Goal: Task Accomplishment & Management: Manage account settings

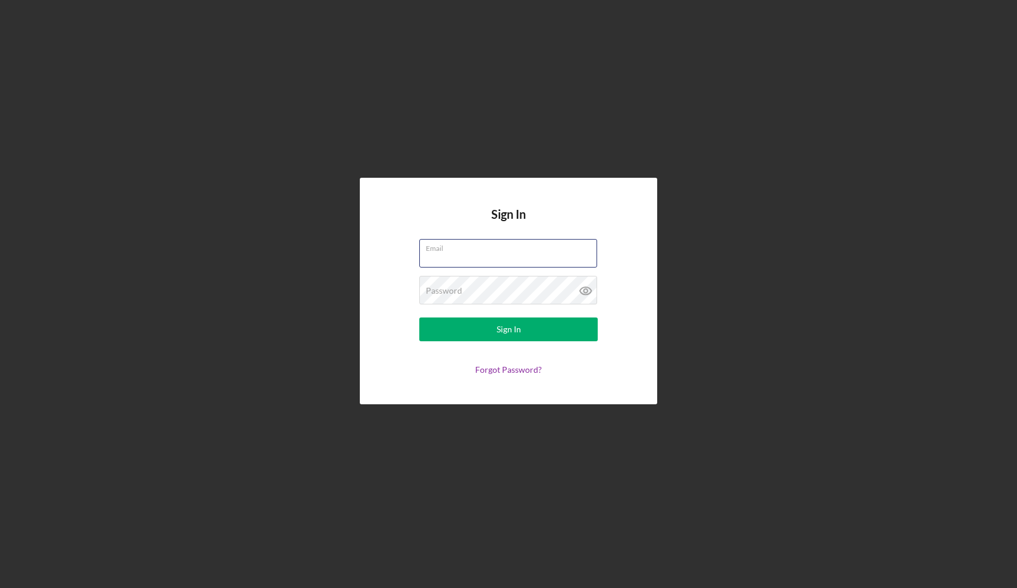
type input "[EMAIL_ADDRESS][DOMAIN_NAME]"
click at [505, 332] on div "Sign In" at bounding box center [509, 330] width 24 height 24
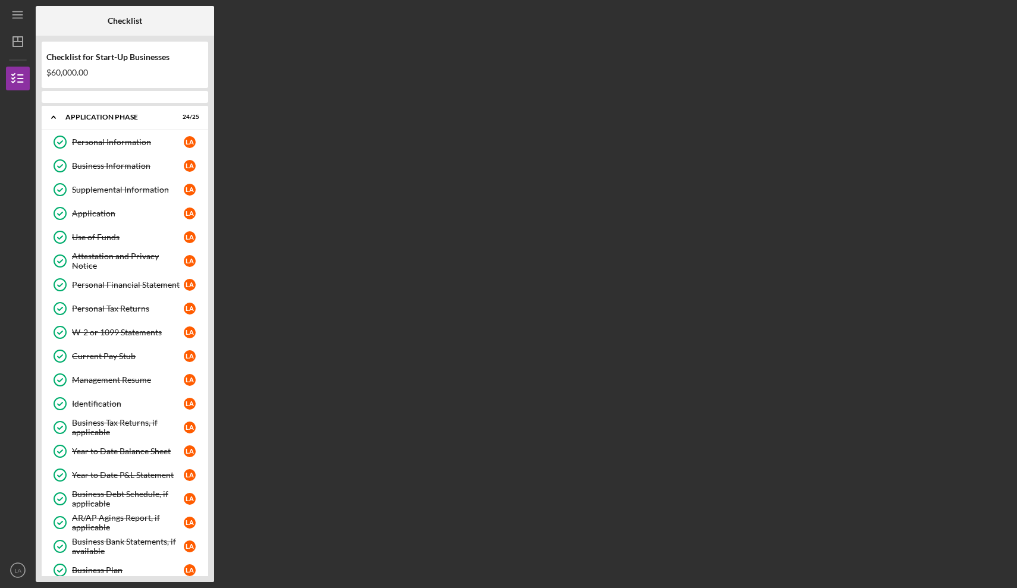
scroll to position [706, 0]
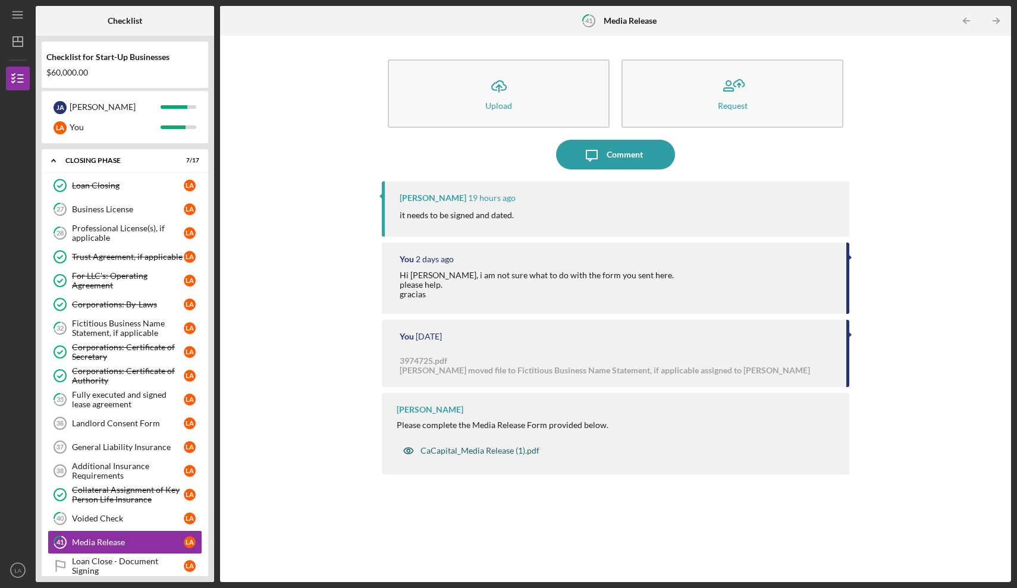
click at [483, 452] on div "CaCapital_Media Release (1).pdf" at bounding box center [480, 451] width 119 height 10
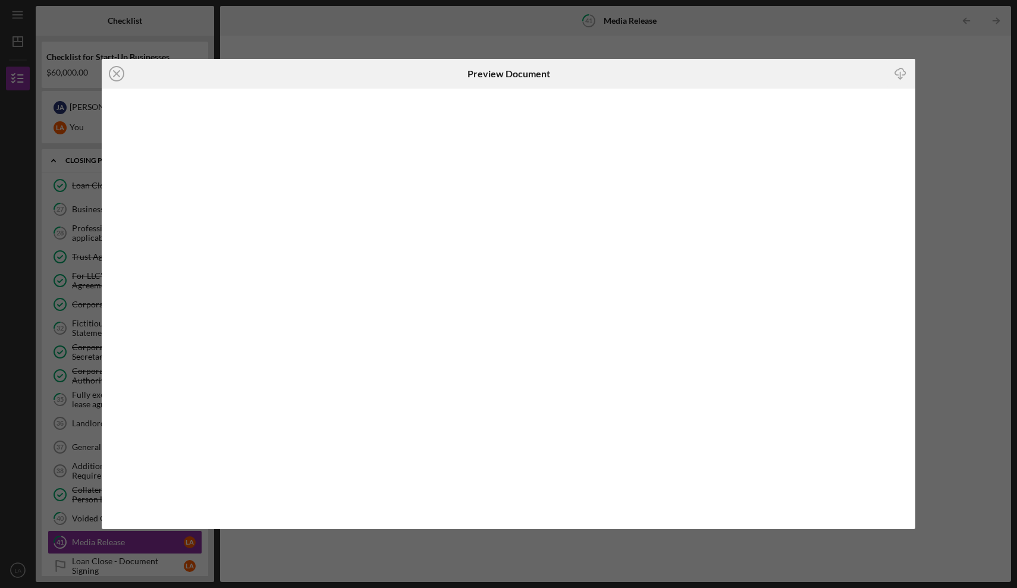
click at [900, 73] on icon "Icon/Download" at bounding box center [901, 73] width 27 height 27
click at [118, 72] on line at bounding box center [117, 74] width 6 height 6
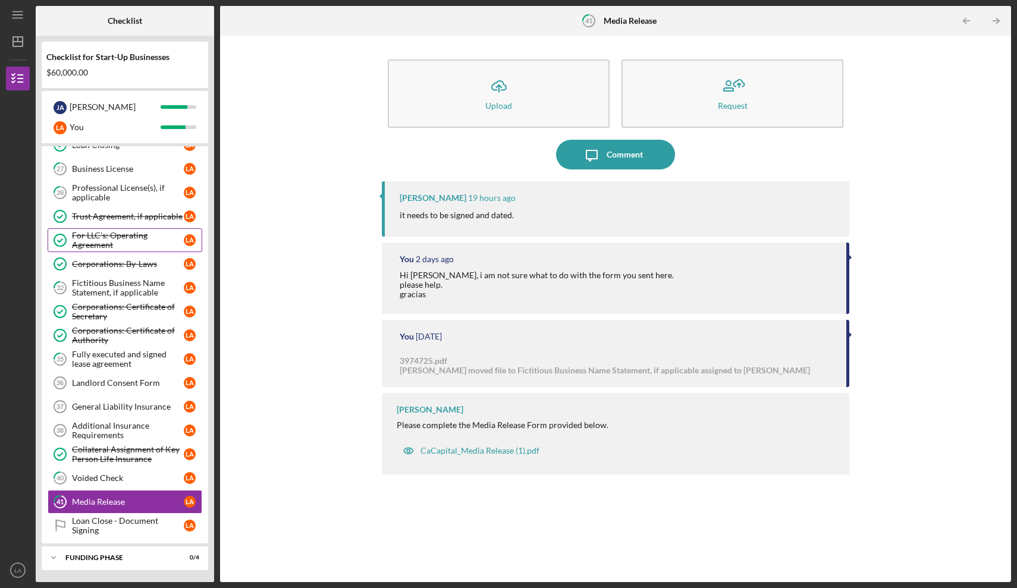
scroll to position [746, 0]
click at [140, 360] on div "Fully executed and signed lease agreement" at bounding box center [128, 359] width 112 height 19
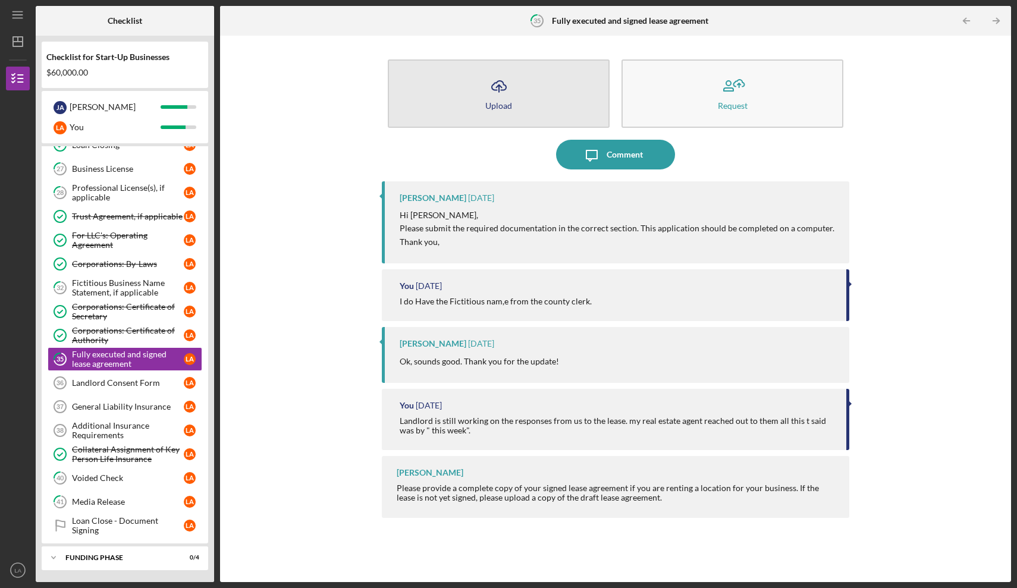
click at [496, 86] on icon "Icon/Upload" at bounding box center [499, 86] width 30 height 30
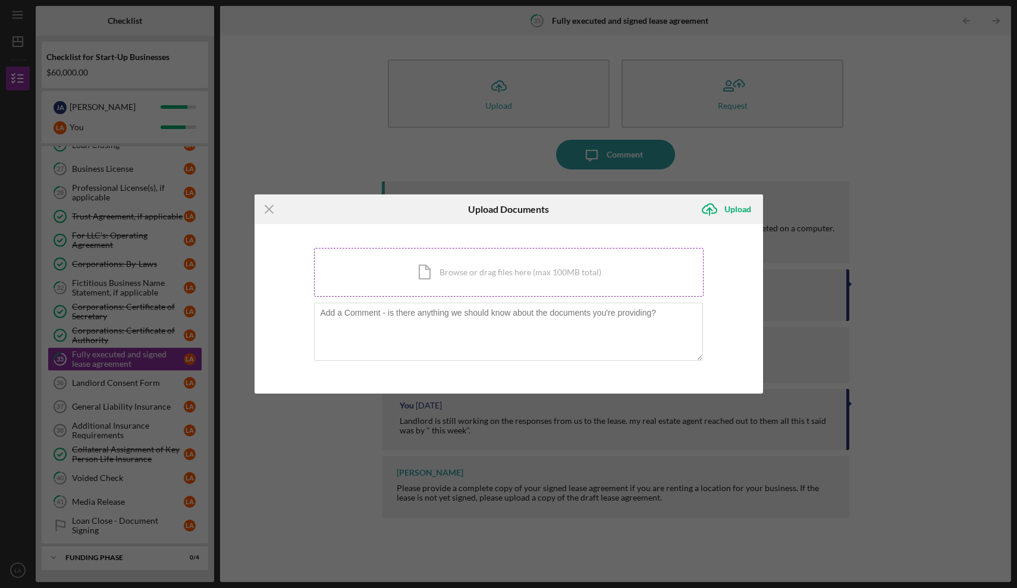
click at [497, 280] on div "Icon/Document Browse or drag files here (max 100MB total) Tap to choose files o…" at bounding box center [509, 272] width 390 height 49
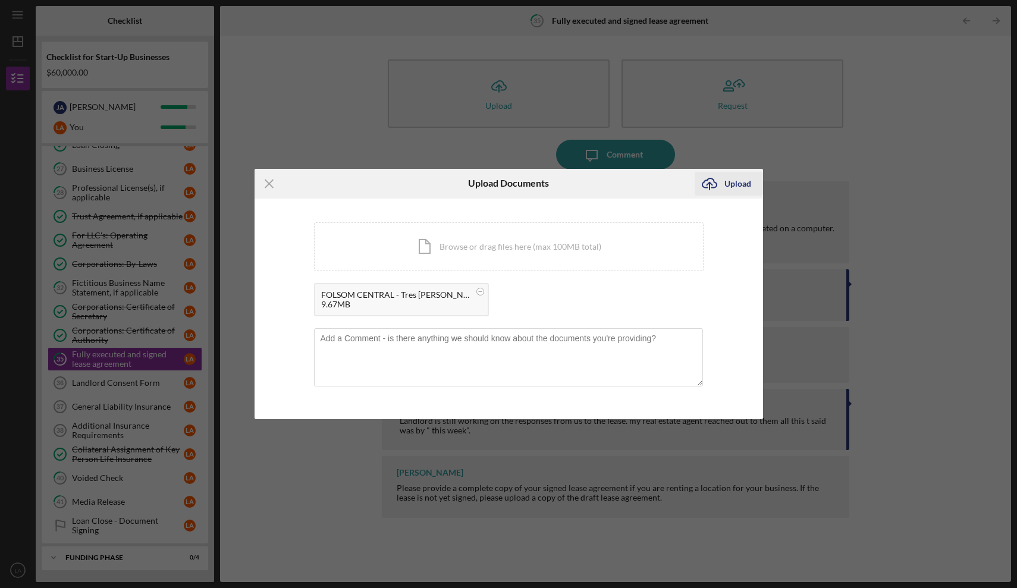
click at [737, 183] on div "Upload" at bounding box center [738, 184] width 27 height 24
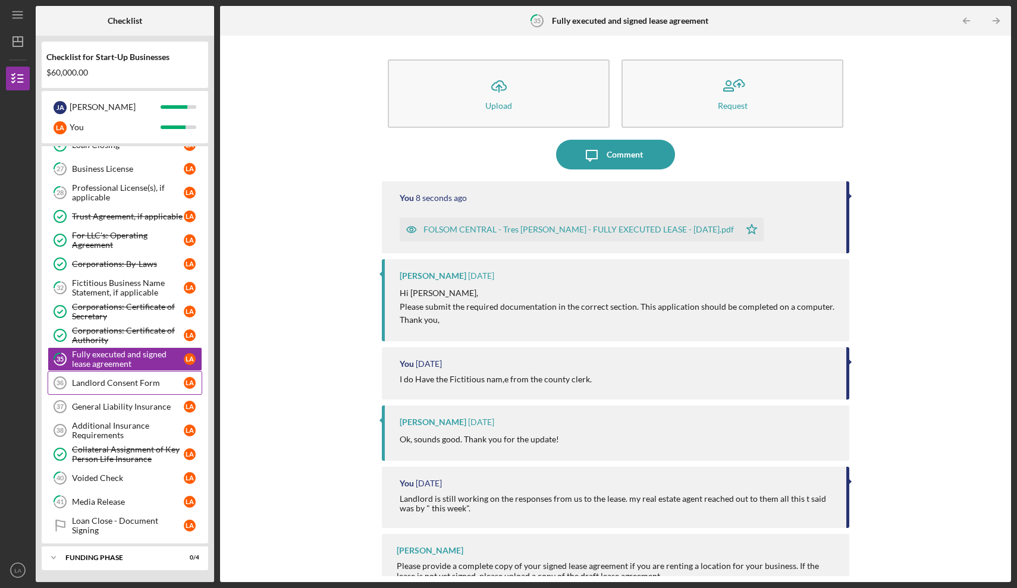
click at [160, 390] on link "Landlord Consent Form 36 Landlord Consent Form L A" at bounding box center [125, 383] width 155 height 24
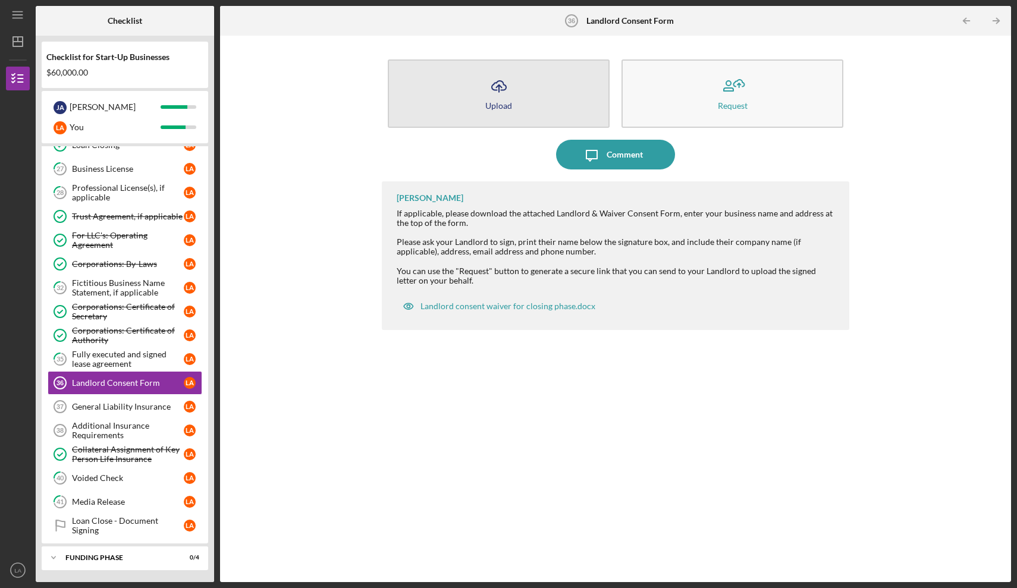
click at [508, 103] on div "Upload" at bounding box center [499, 105] width 27 height 9
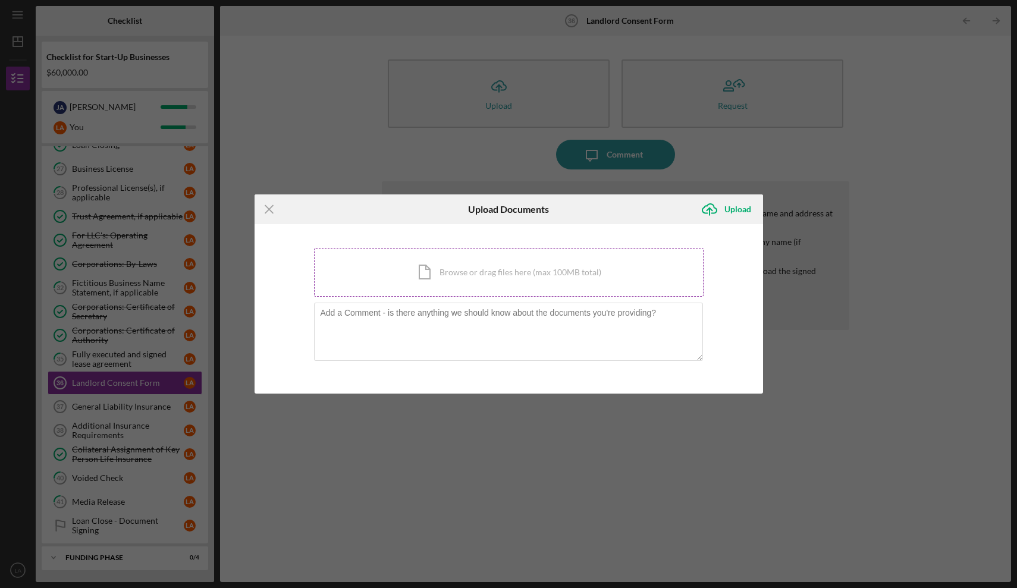
click at [516, 266] on div "Icon/Document Browse or drag files here (max 100MB total) Tap to choose files o…" at bounding box center [509, 272] width 390 height 49
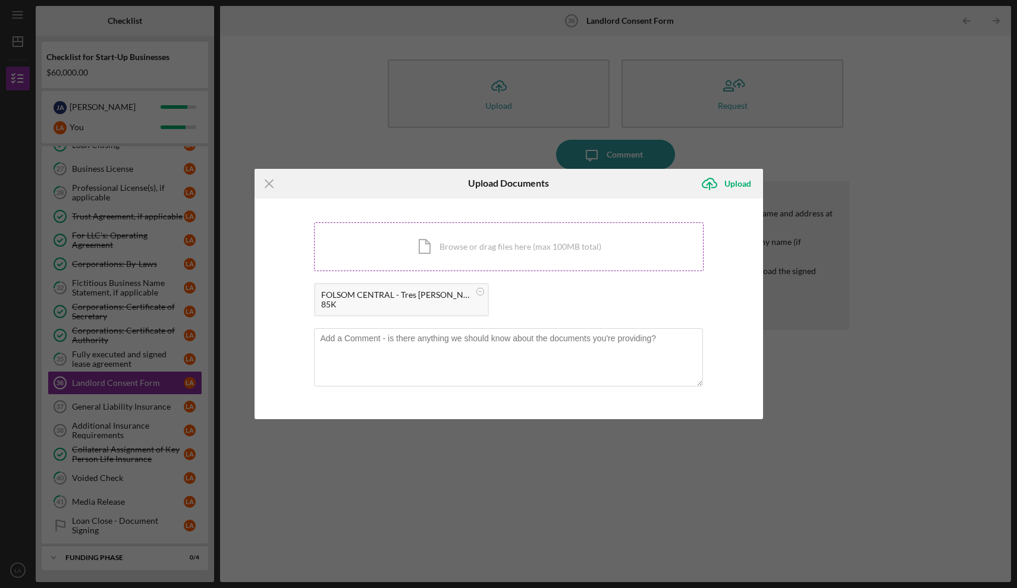
click at [490, 238] on div "Icon/Document Browse or drag files here (max 100MB total) Tap to choose files o…" at bounding box center [509, 247] width 390 height 49
click at [459, 345] on textarea at bounding box center [508, 357] width 389 height 58
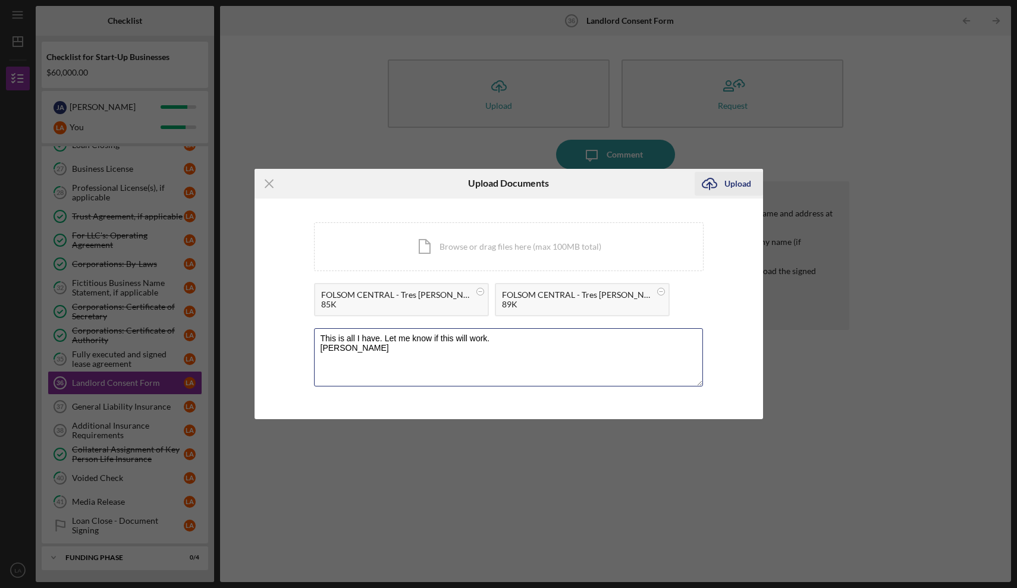
type textarea "This is all I have. Let me know if this will work. [PERSON_NAME]"
click at [740, 184] on div "Upload" at bounding box center [738, 184] width 27 height 24
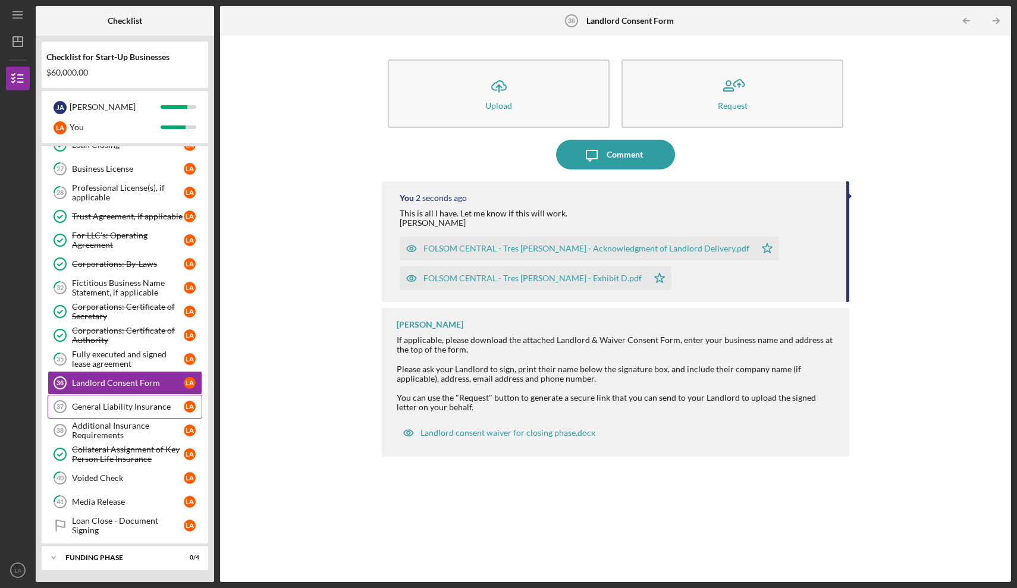
click at [149, 410] on div "General Liability Insurance" at bounding box center [128, 407] width 112 height 10
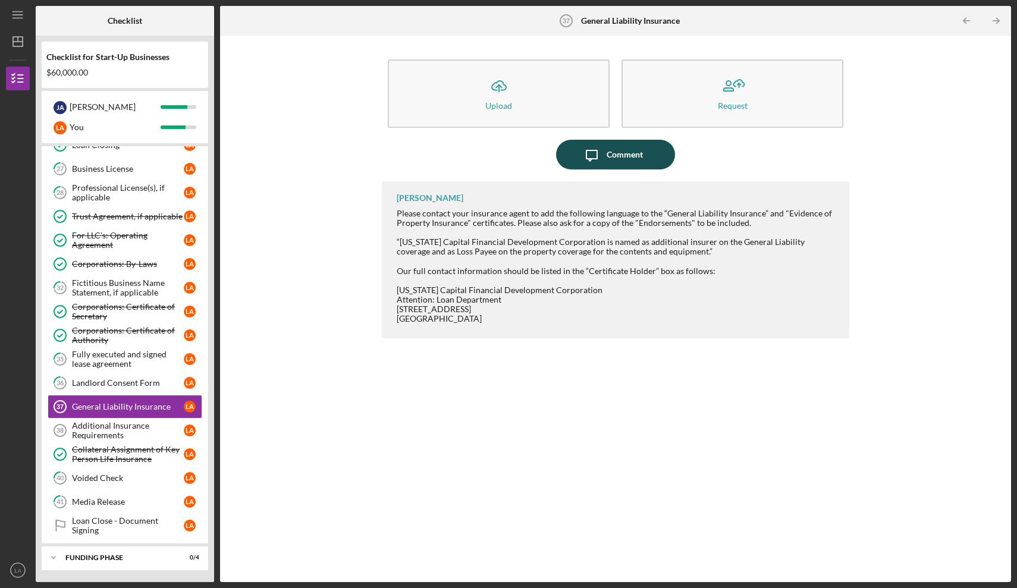
click at [616, 166] on div "Comment" at bounding box center [625, 155] width 36 height 30
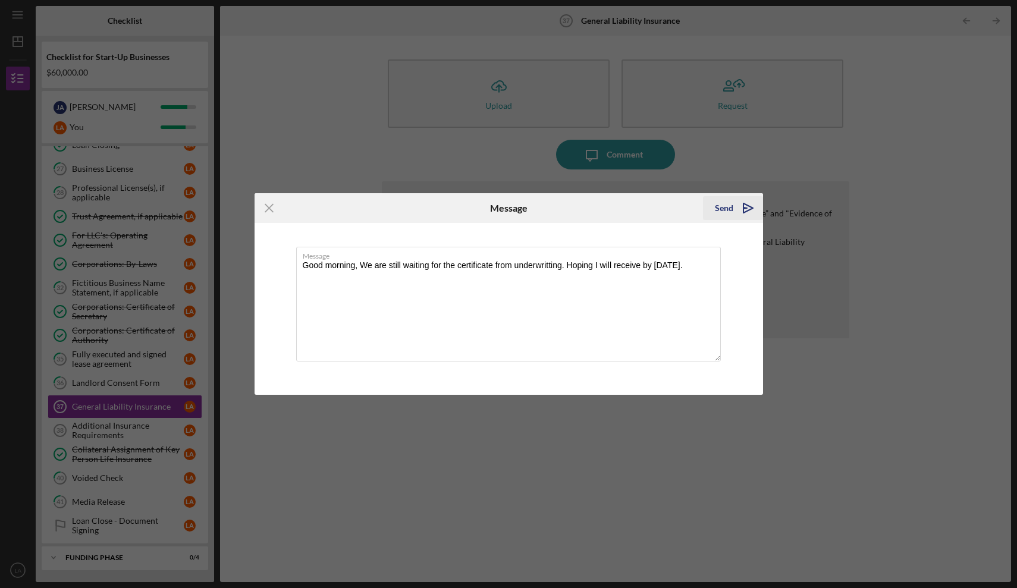
type textarea "Good morning, We are still waiting for the certificate from underwritting. Hopi…"
click at [722, 208] on div "Send" at bounding box center [724, 208] width 18 height 24
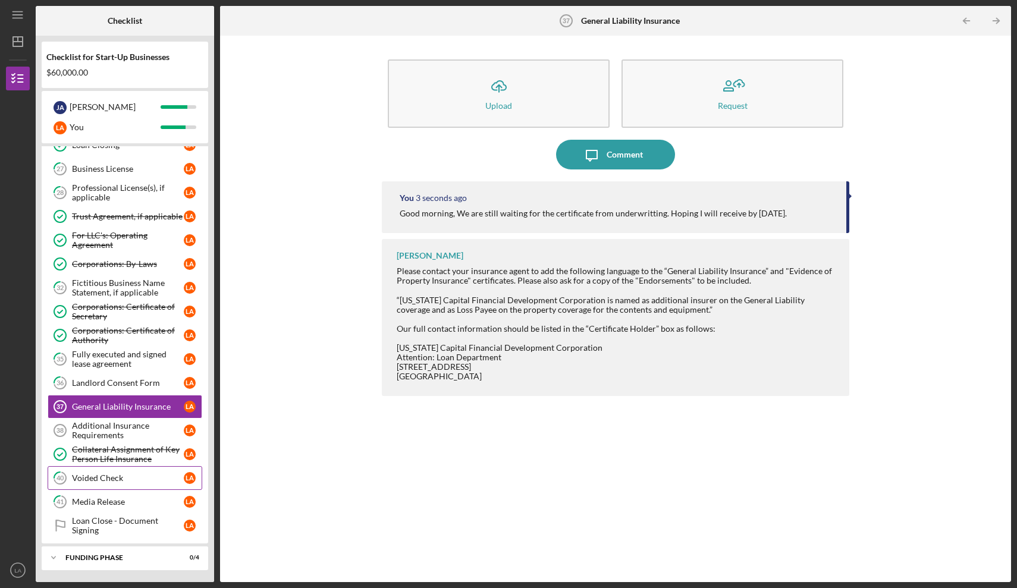
click at [93, 484] on link "40 Voided Check L A" at bounding box center [125, 478] width 155 height 24
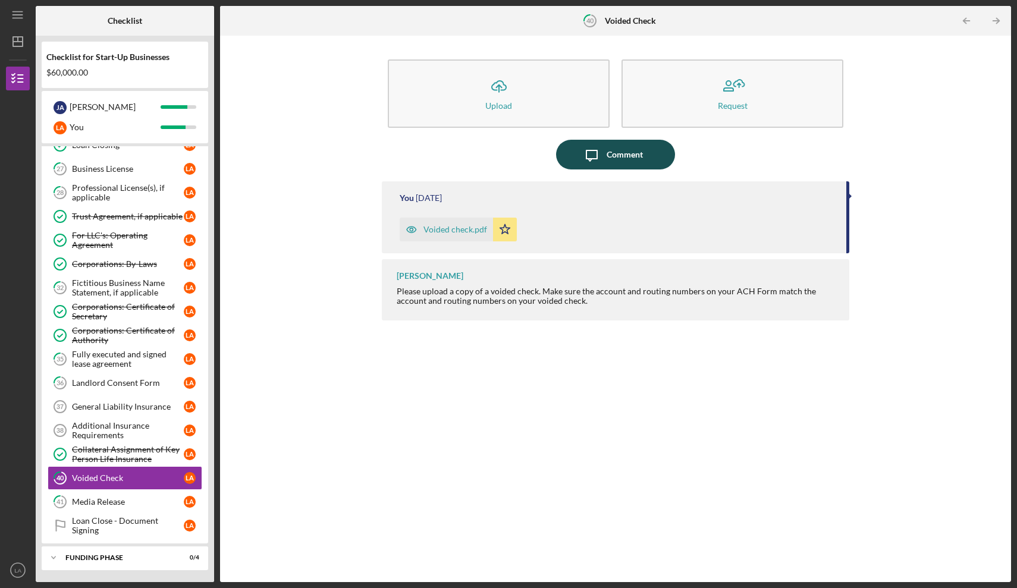
click at [612, 158] on div "Comment" at bounding box center [625, 155] width 36 height 30
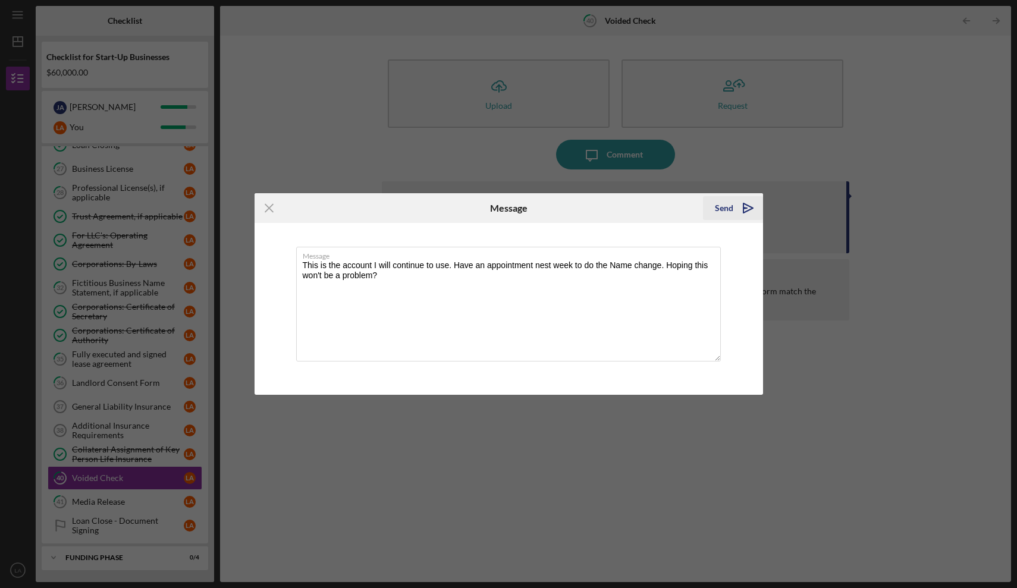
type textarea "This is the account I will continue to use. Have an appointment nest week to do…"
click at [727, 208] on div "Send" at bounding box center [724, 208] width 18 height 24
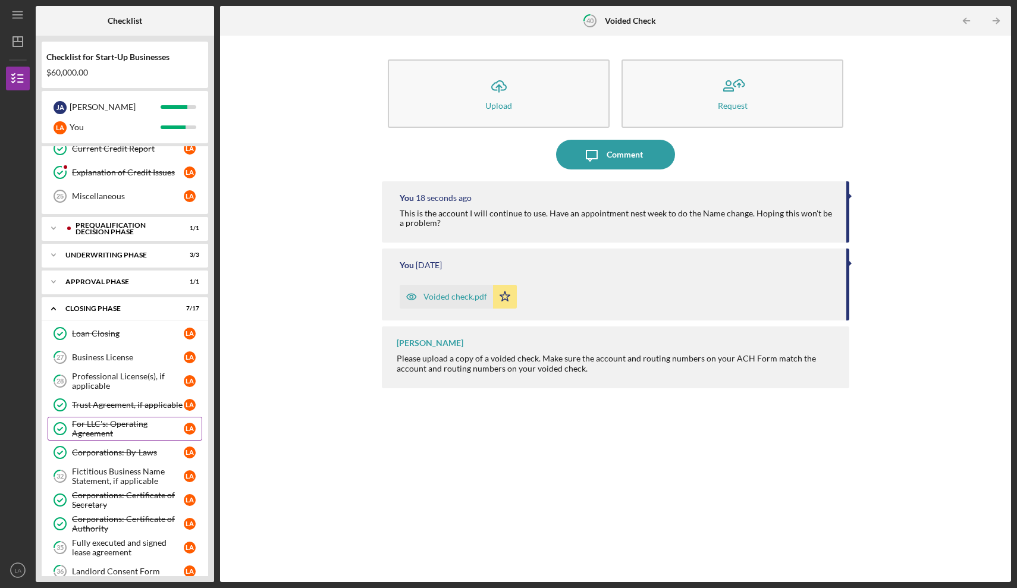
scroll to position [556, 0]
click at [114, 362] on div "Business License" at bounding box center [128, 359] width 112 height 10
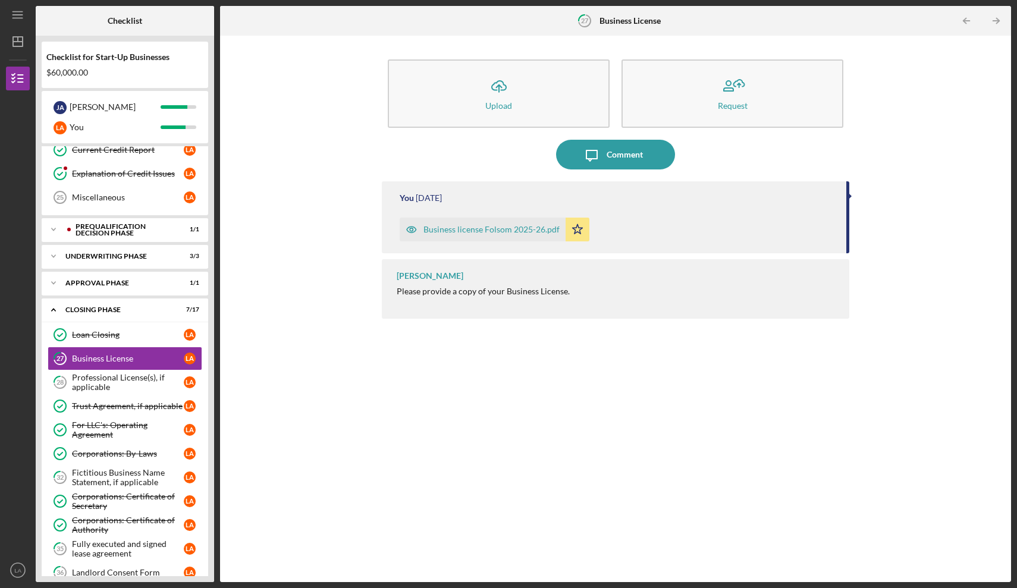
click at [296, 292] on div "Icon/Upload Upload Request Icon/Message Comment You [DATE] Business license Fol…" at bounding box center [615, 309] width 779 height 535
click at [625, 152] on div "Comment" at bounding box center [625, 155] width 36 height 30
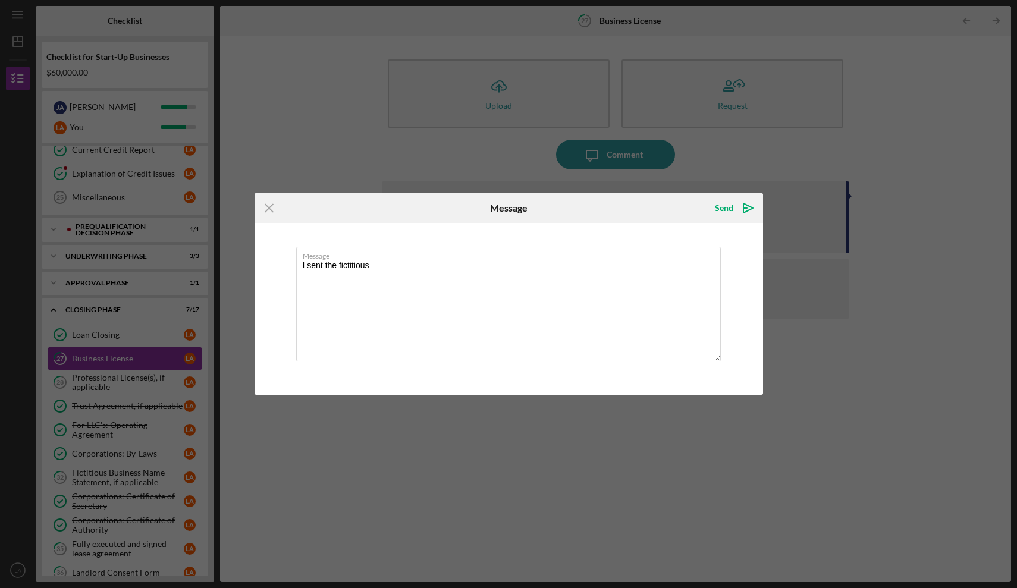
click at [360, 221] on div "Icon/Menu Close" at bounding box center [340, 208] width 170 height 30
click at [393, 270] on textarea "I sent the fictitious" at bounding box center [508, 304] width 425 height 115
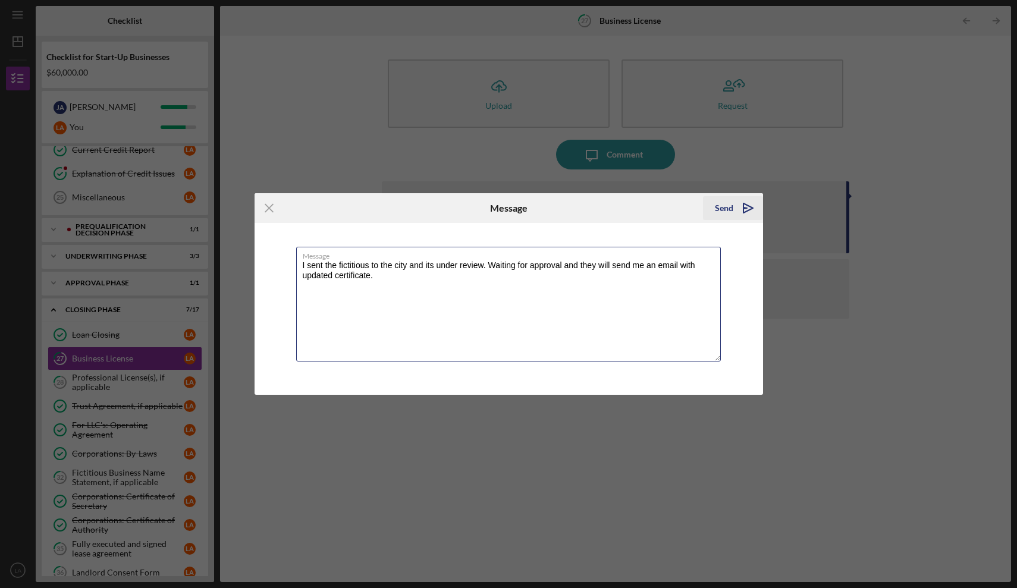
type textarea "I sent the fictitious to the city and its under review. Waiting for approval an…"
click at [722, 204] on div "Send" at bounding box center [724, 208] width 18 height 24
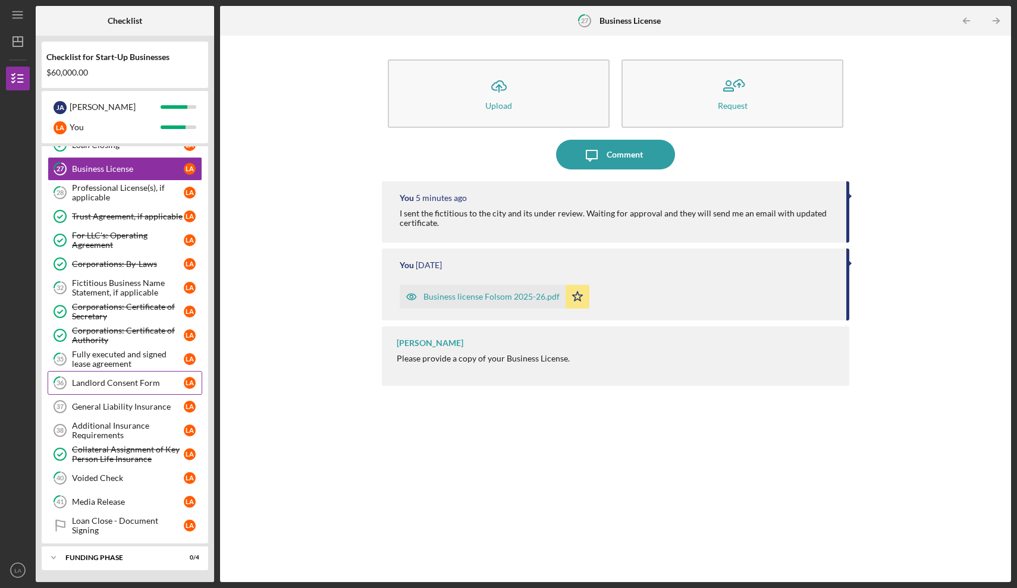
scroll to position [746, 0]
click at [104, 505] on div "Media Release" at bounding box center [128, 502] width 112 height 10
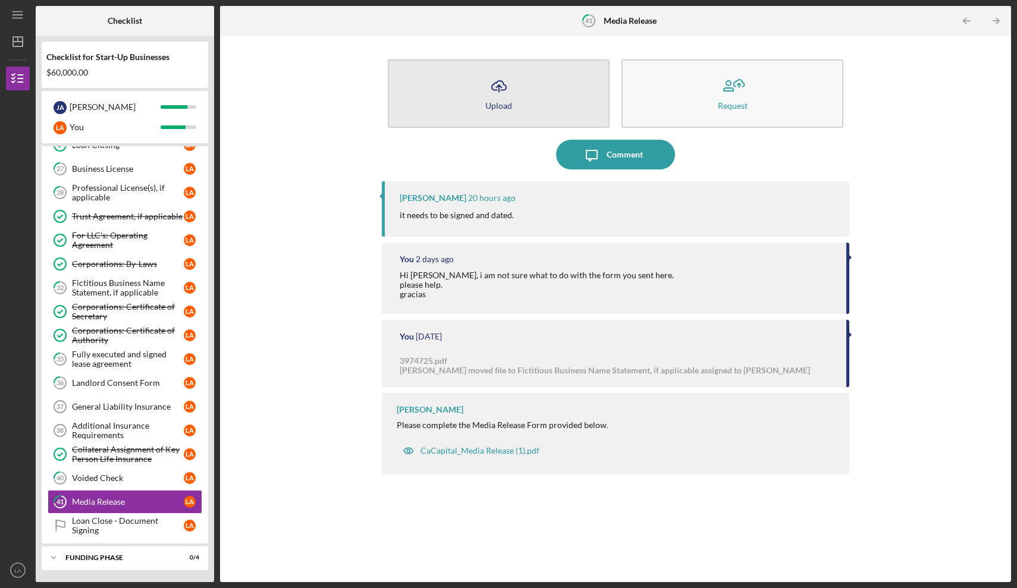
click at [514, 91] on button "Icon/Upload Upload" at bounding box center [499, 93] width 222 height 68
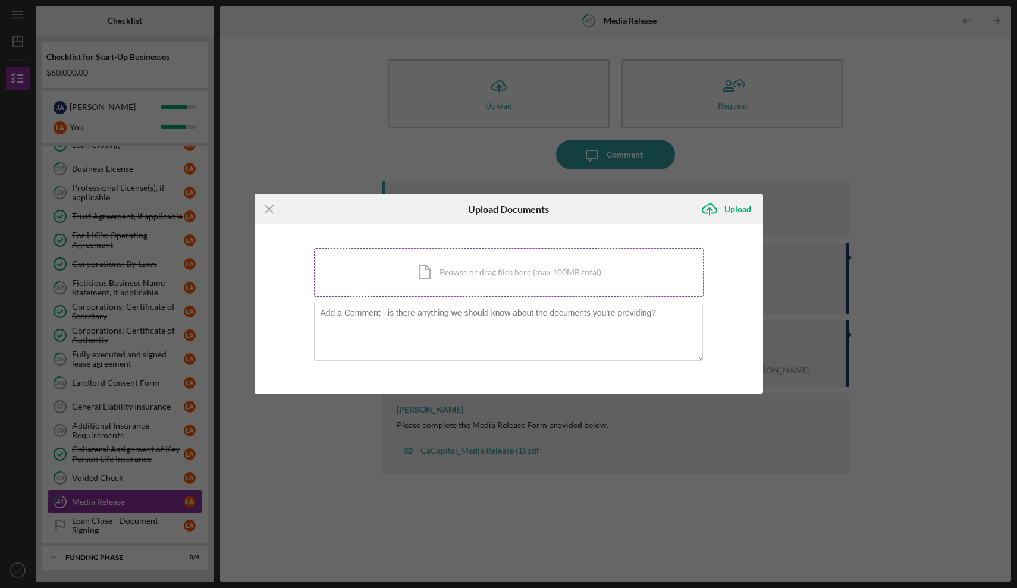
click at [439, 270] on div "Icon/Document Browse or drag files here (max 100MB total) Tap to choose files o…" at bounding box center [509, 272] width 390 height 49
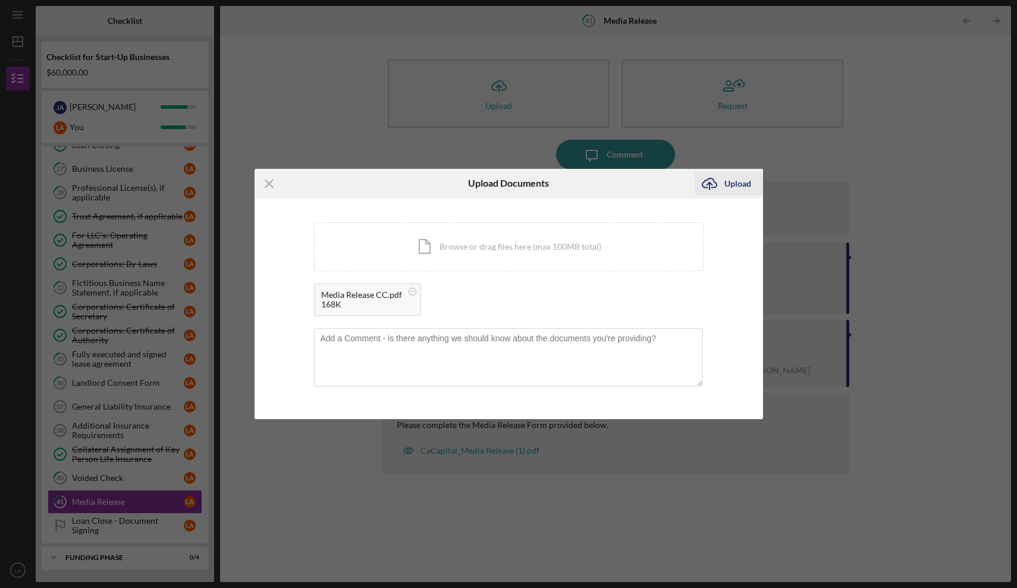
click at [735, 181] on div "Upload" at bounding box center [738, 184] width 27 height 24
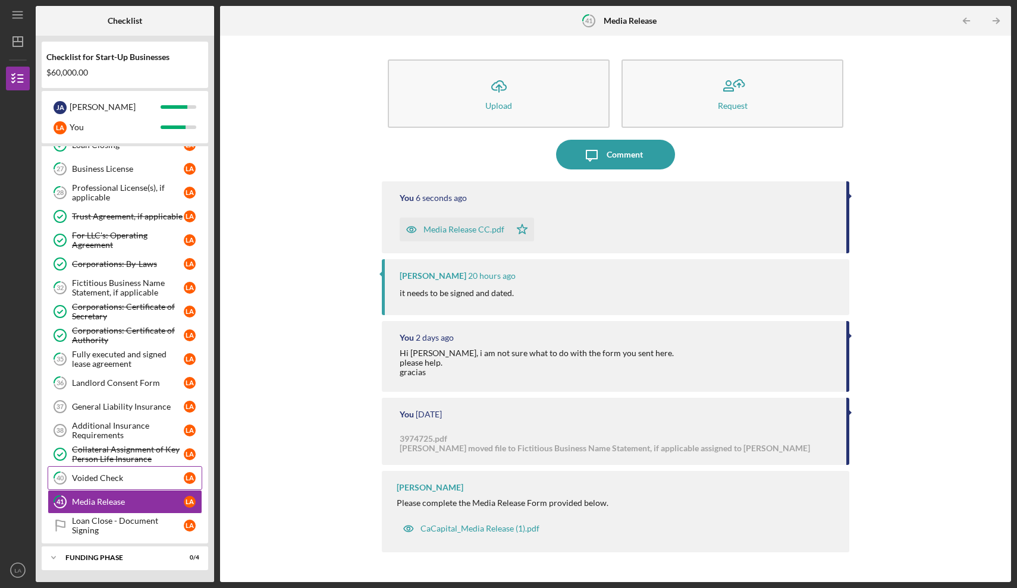
click at [107, 483] on div "Voided Check" at bounding box center [128, 479] width 112 height 10
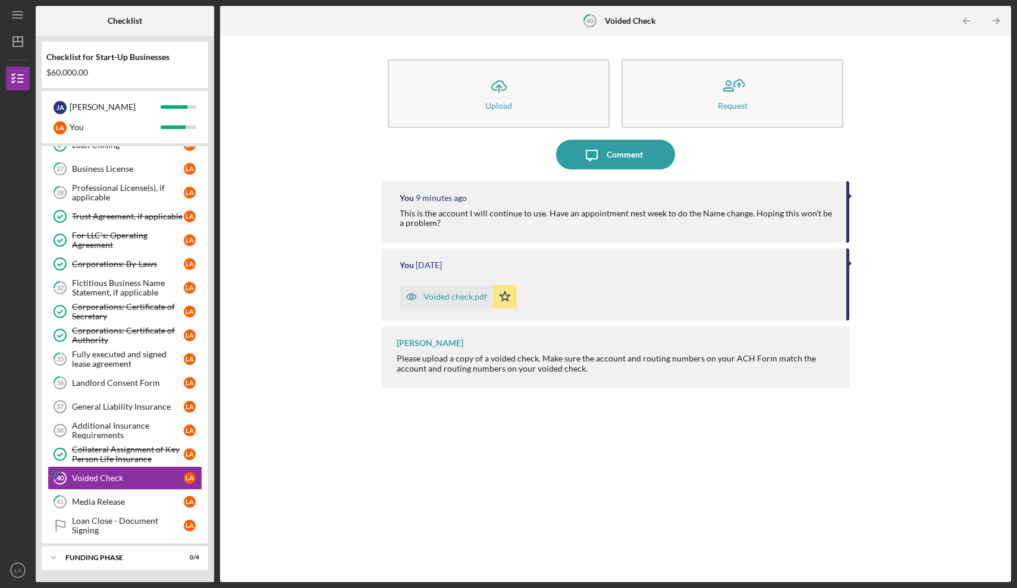
click at [457, 302] on div "Voided check.pdf" at bounding box center [446, 297] width 93 height 24
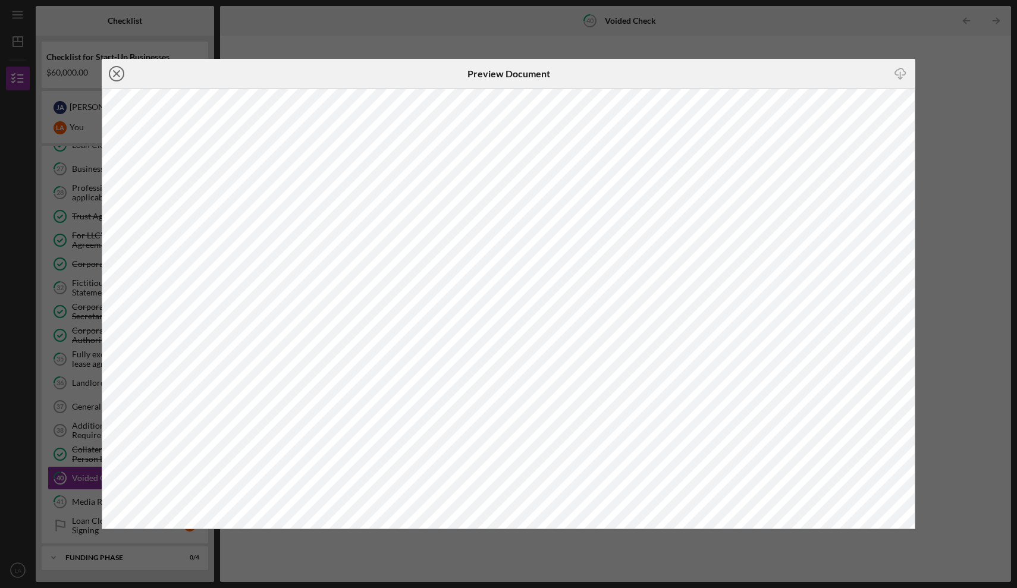
click at [118, 71] on line at bounding box center [117, 74] width 6 height 6
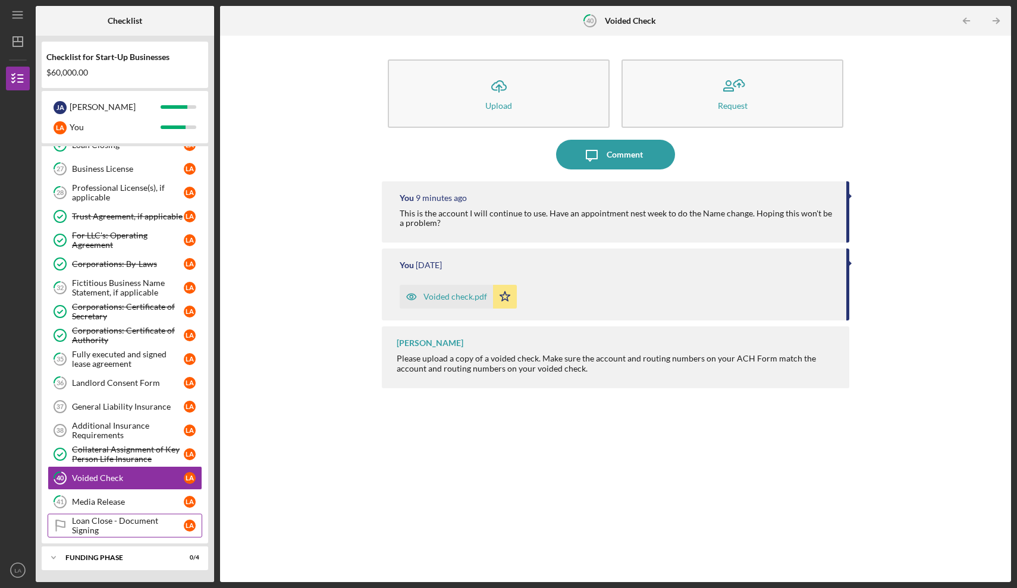
click at [109, 527] on div "Loan Close - Document Signing" at bounding box center [128, 525] width 112 height 19
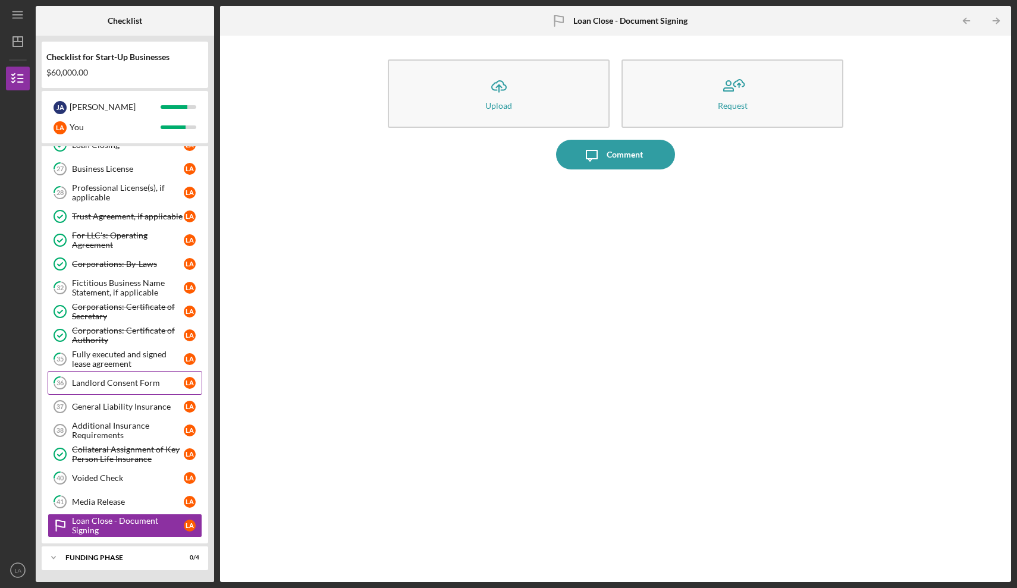
click at [144, 380] on div "Landlord Consent Form" at bounding box center [128, 383] width 112 height 10
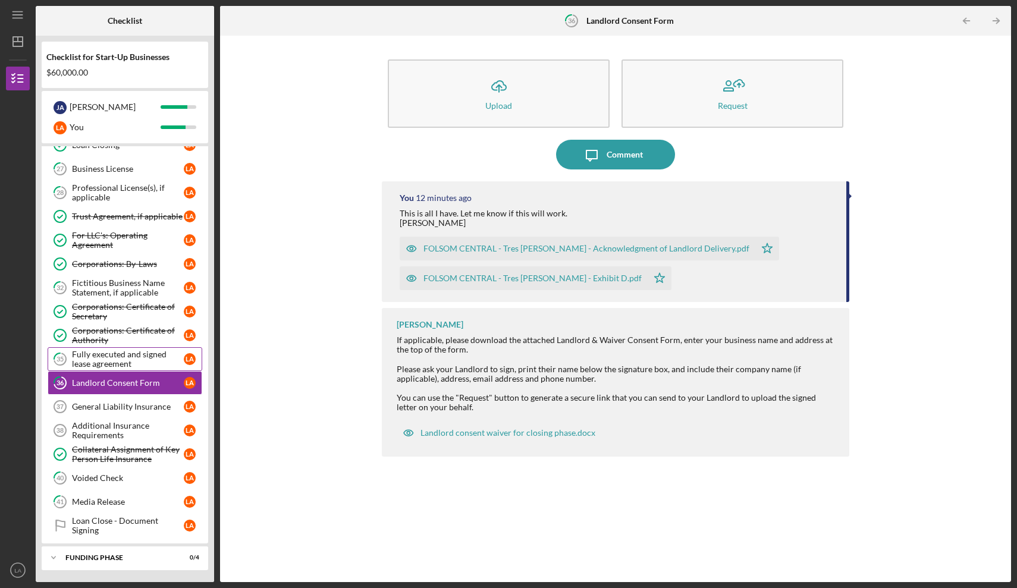
click at [129, 362] on div "Fully executed and signed lease agreement" at bounding box center [128, 359] width 112 height 19
